Goal: Task Accomplishment & Management: Use online tool/utility

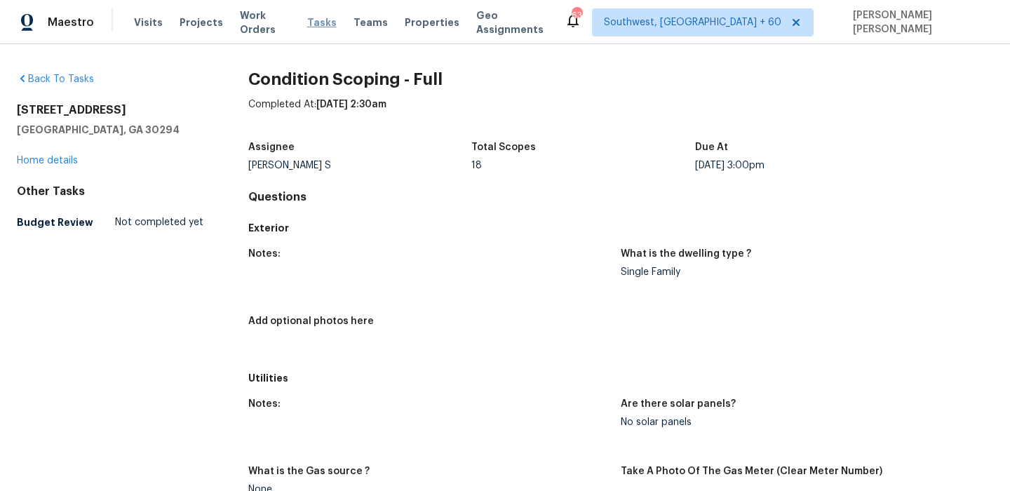
click at [317, 20] on span "Tasks" at bounding box center [321, 23] width 29 height 10
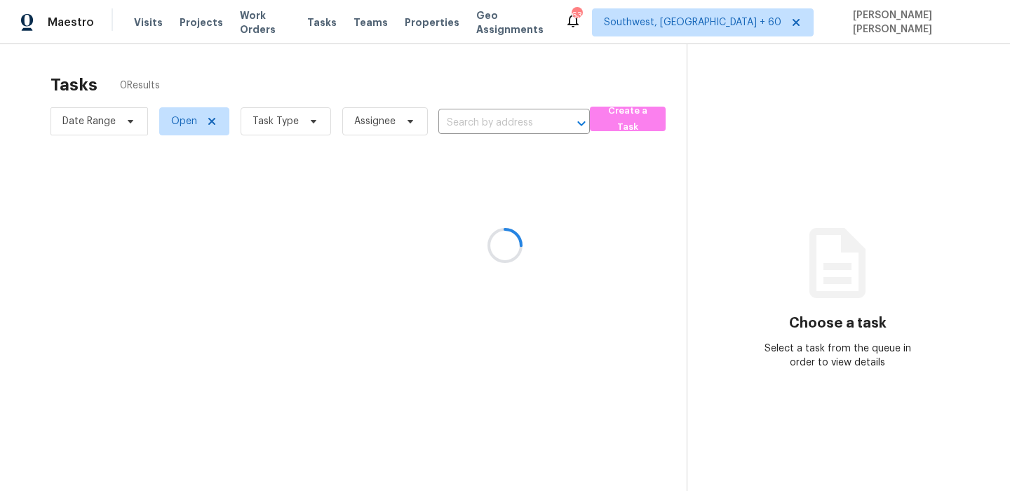
click at [610, 116] on div at bounding box center [505, 245] width 1010 height 491
click at [572, 86] on div at bounding box center [505, 245] width 1010 height 491
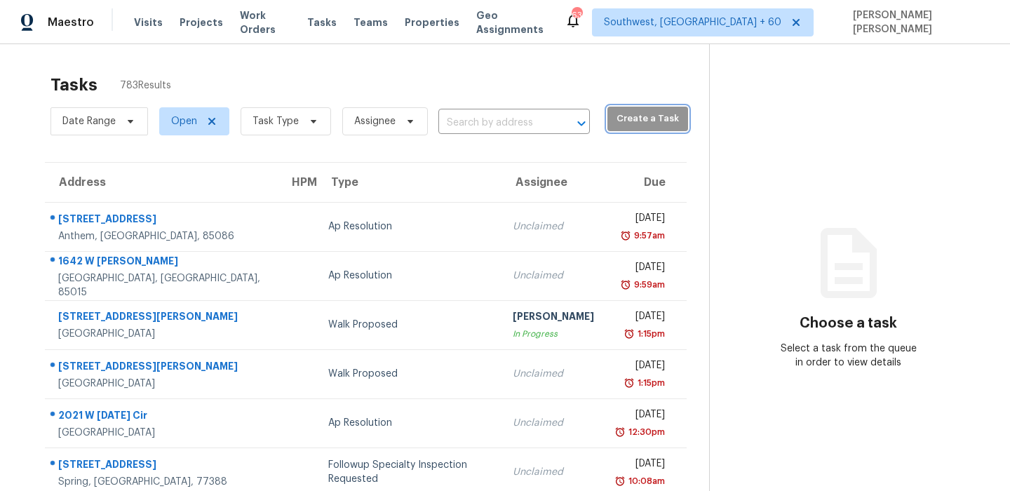
click at [614, 119] on span "Create a Task" at bounding box center [647, 119] width 67 height 16
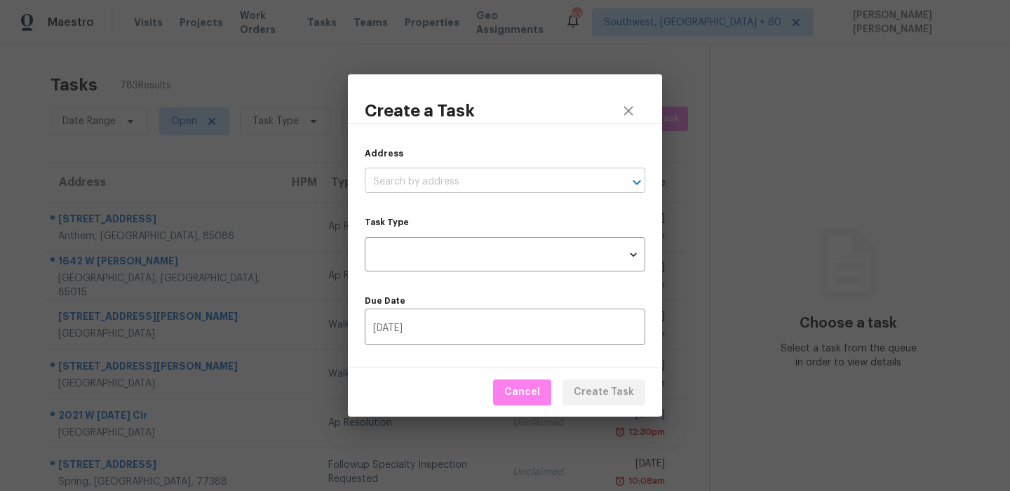
click at [469, 176] on input "text" at bounding box center [485, 182] width 241 height 22
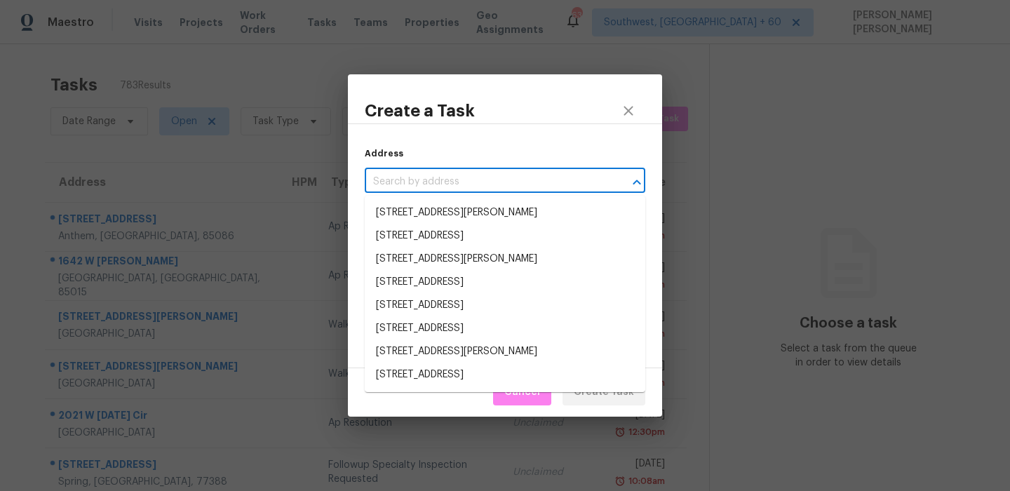
paste input "[STREET_ADDRESS][PERSON_NAME]"
type input "[STREET_ADDRESS][PERSON_NAME]"
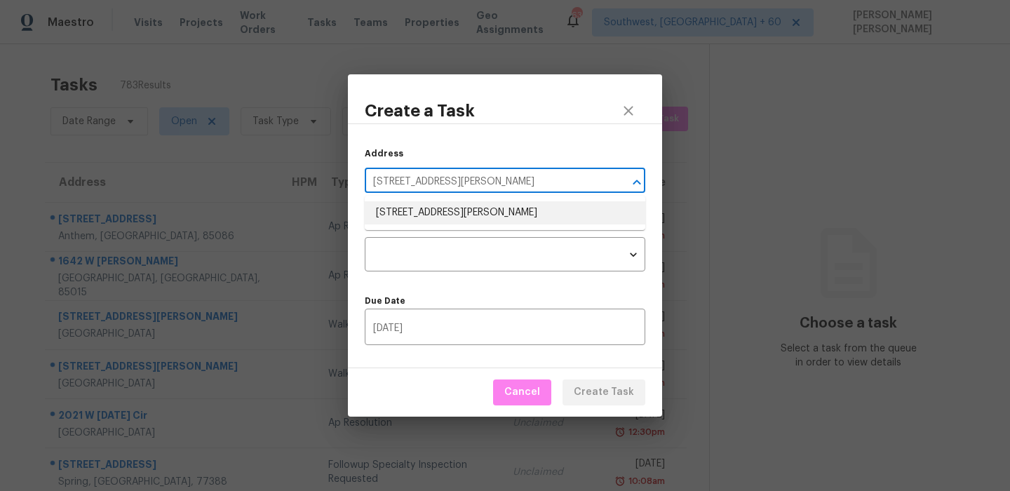
click at [441, 220] on li "[STREET_ADDRESS][PERSON_NAME]" at bounding box center [505, 212] width 281 height 23
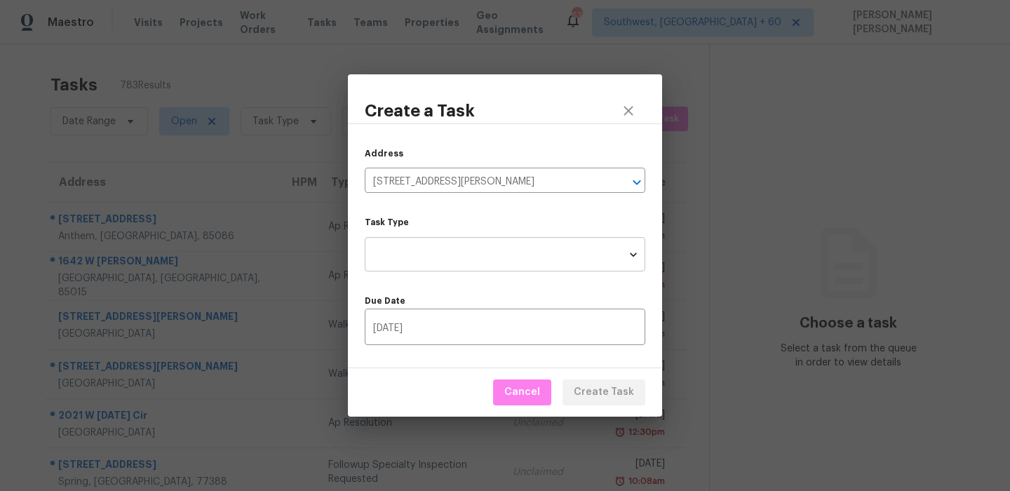
click at [441, 258] on body "Maestro Visits Projects Work Orders Tasks Teams Properties Geo Assignments [STR…" at bounding box center [505, 245] width 1010 height 491
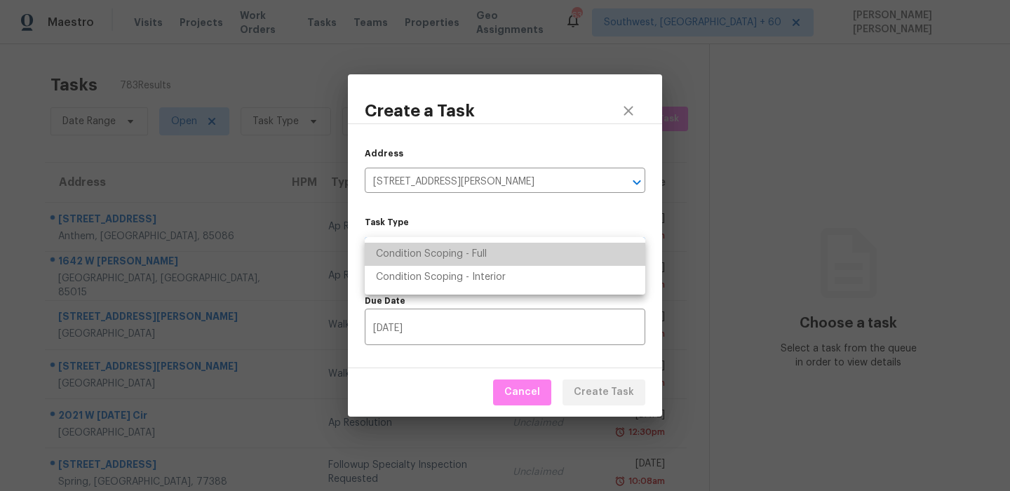
click at [457, 252] on li "Condition Scoping - Full" at bounding box center [505, 254] width 281 height 23
type input "virtual_full_assessment"
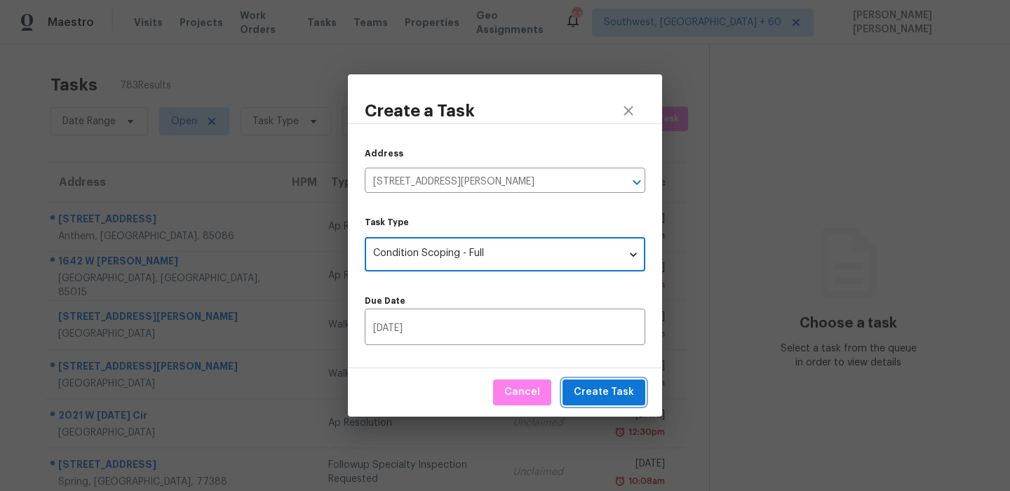
click at [609, 398] on span "Create Task" at bounding box center [604, 393] width 60 height 18
